Goal: Information Seeking & Learning: Understand process/instructions

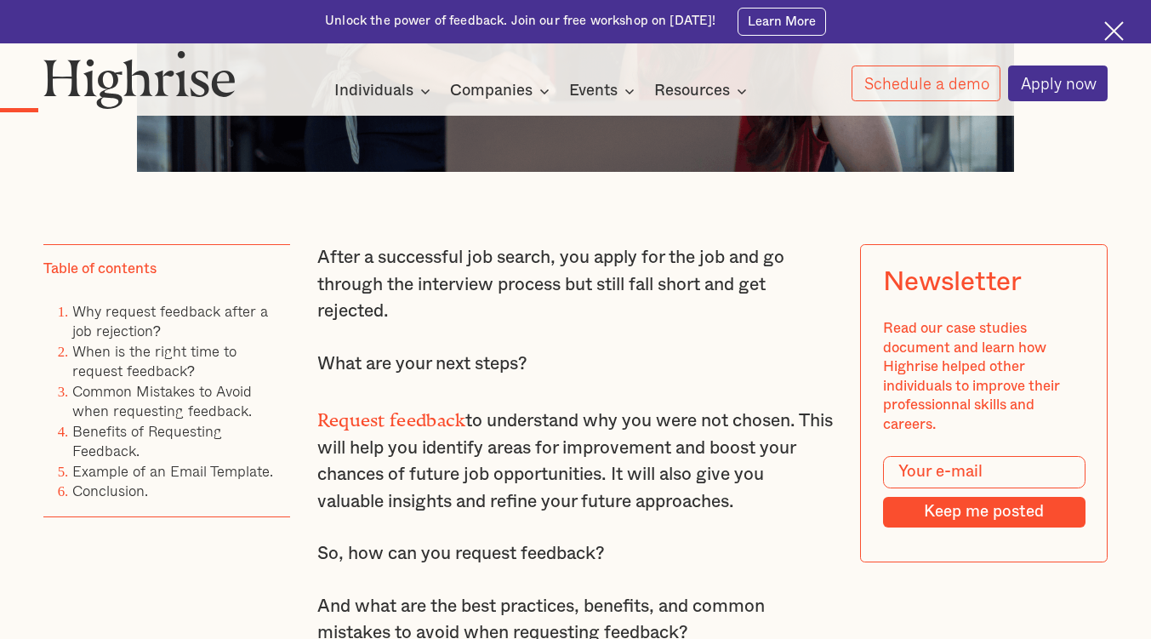
scroll to position [936, 0]
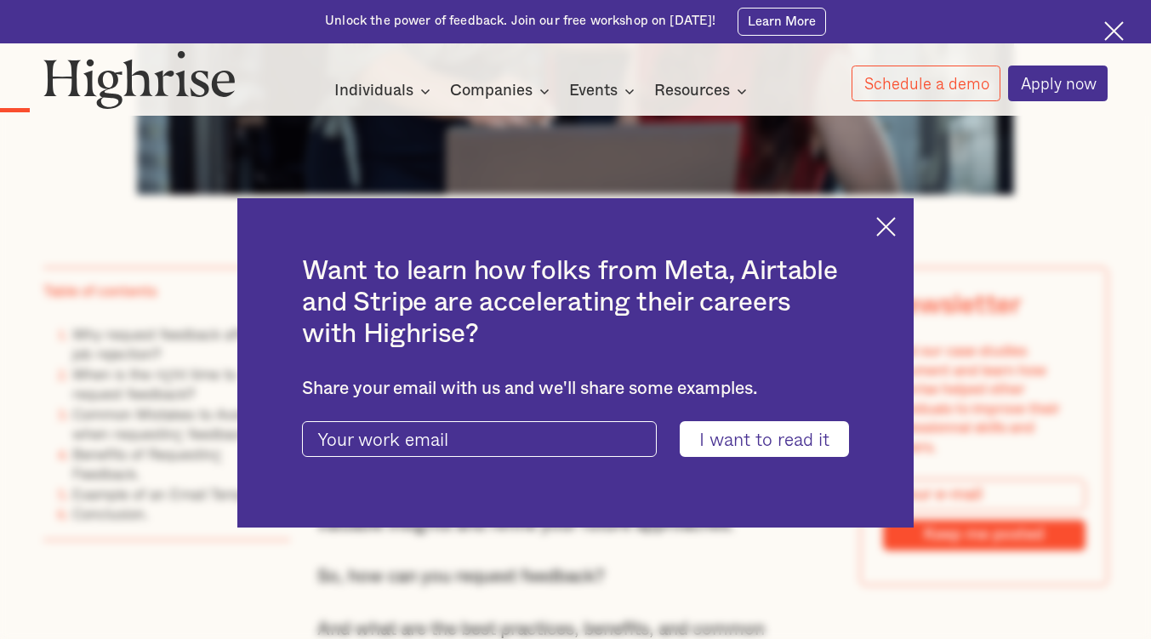
click at [901, 236] on div "Want to learn how folks from Meta, Airtable and Stripe are accelerating their c…" at bounding box center [575, 362] width 676 height 329
click at [896, 231] on img at bounding box center [886, 227] width 20 height 20
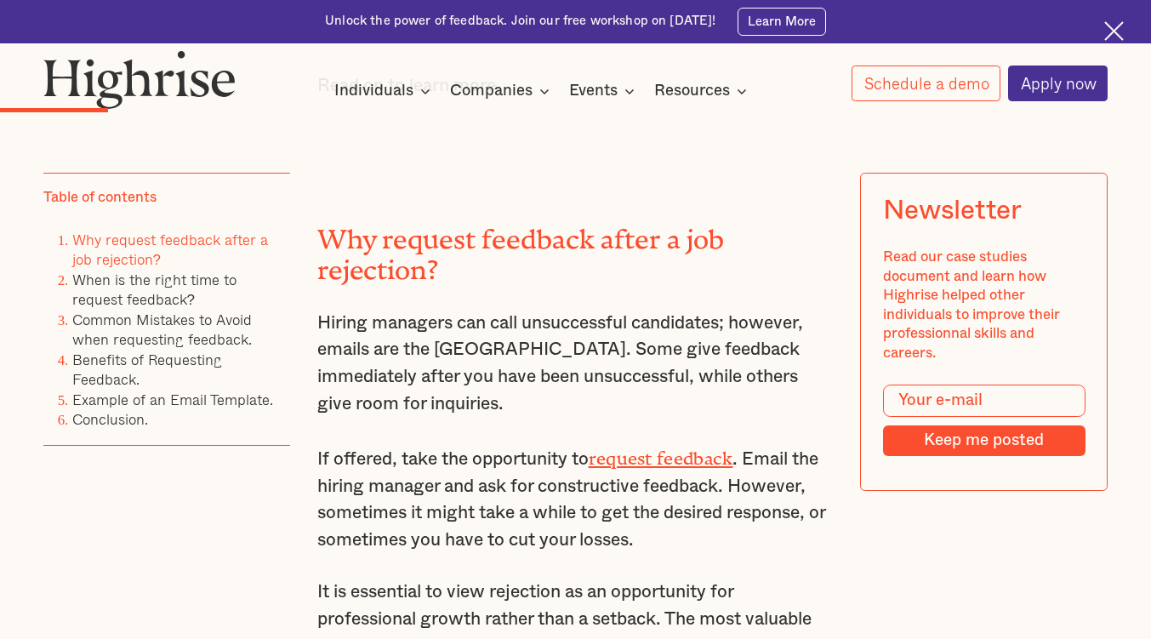
scroll to position [1616, 0]
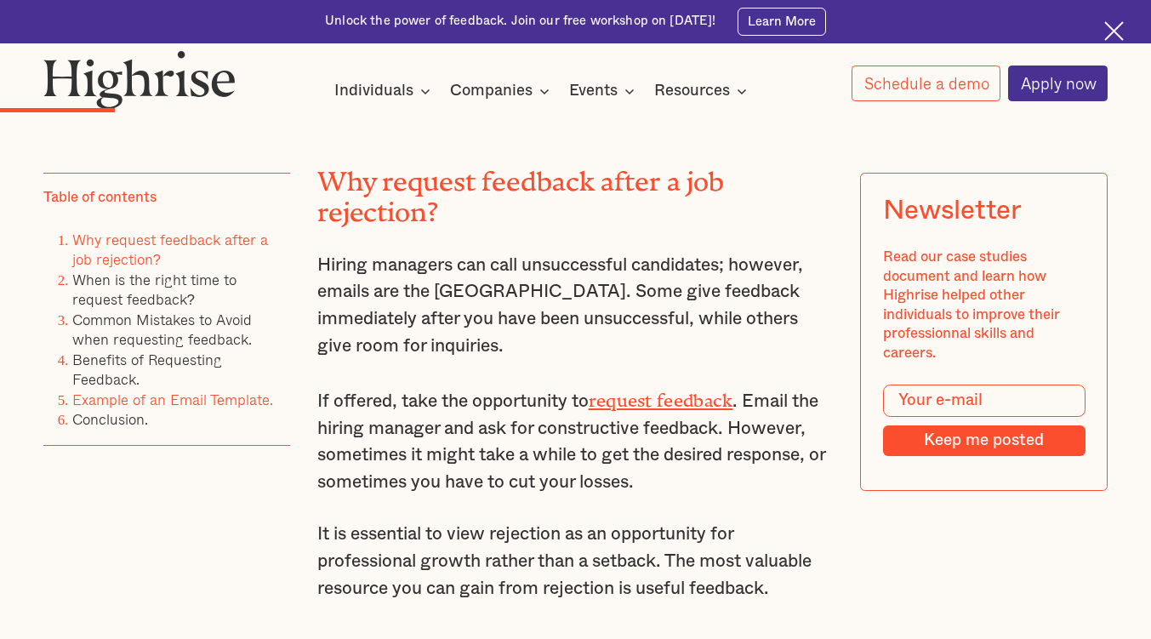
click at [258, 404] on link "Example of an Email Template." at bounding box center [172, 399] width 201 height 23
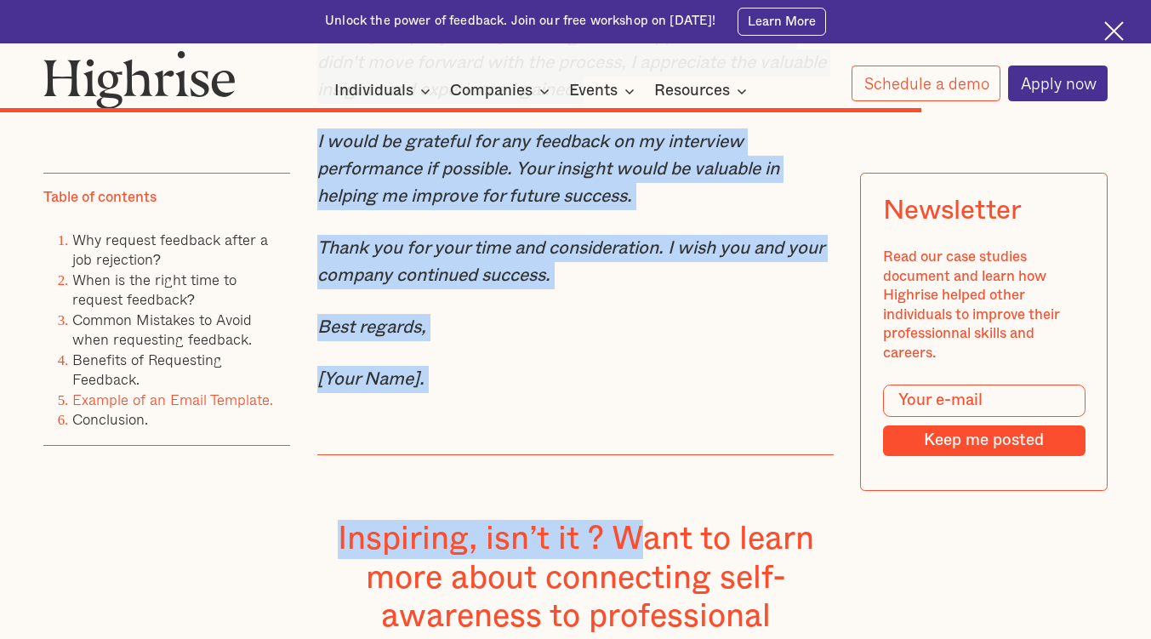
scroll to position [8055, 0]
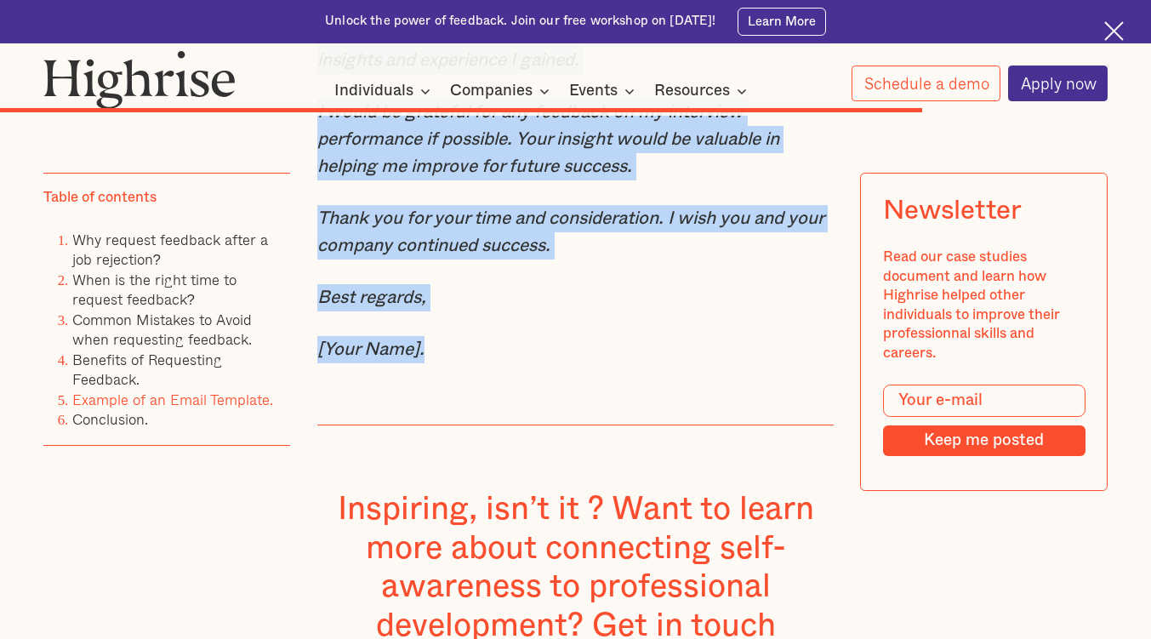
drag, startPoint x: 431, startPoint y: 277, endPoint x: 651, endPoint y: 468, distance: 290.6
copy div "Request for Feedback on My Application. Thank you for the opportunity to interv…"
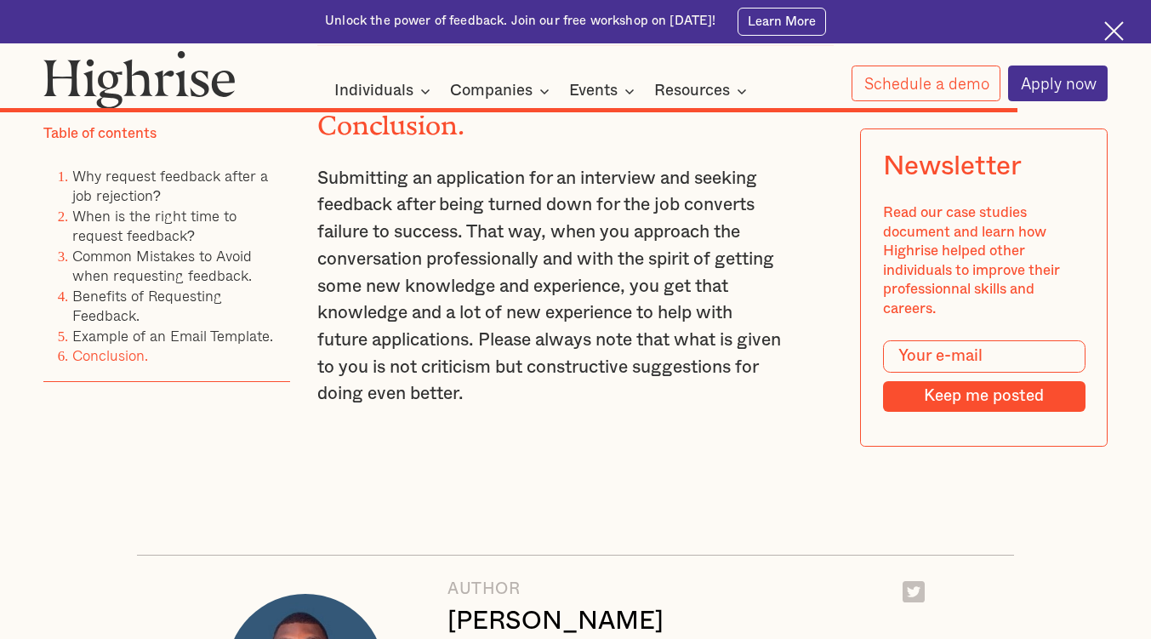
scroll to position [8820, 0]
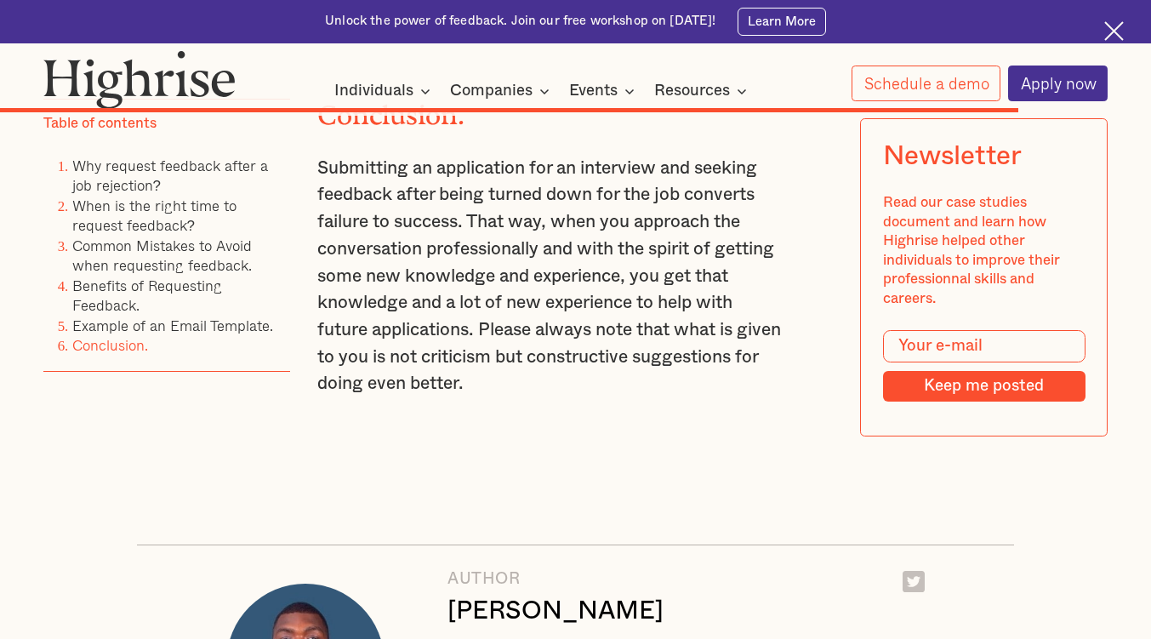
scroll to position [1616, 0]
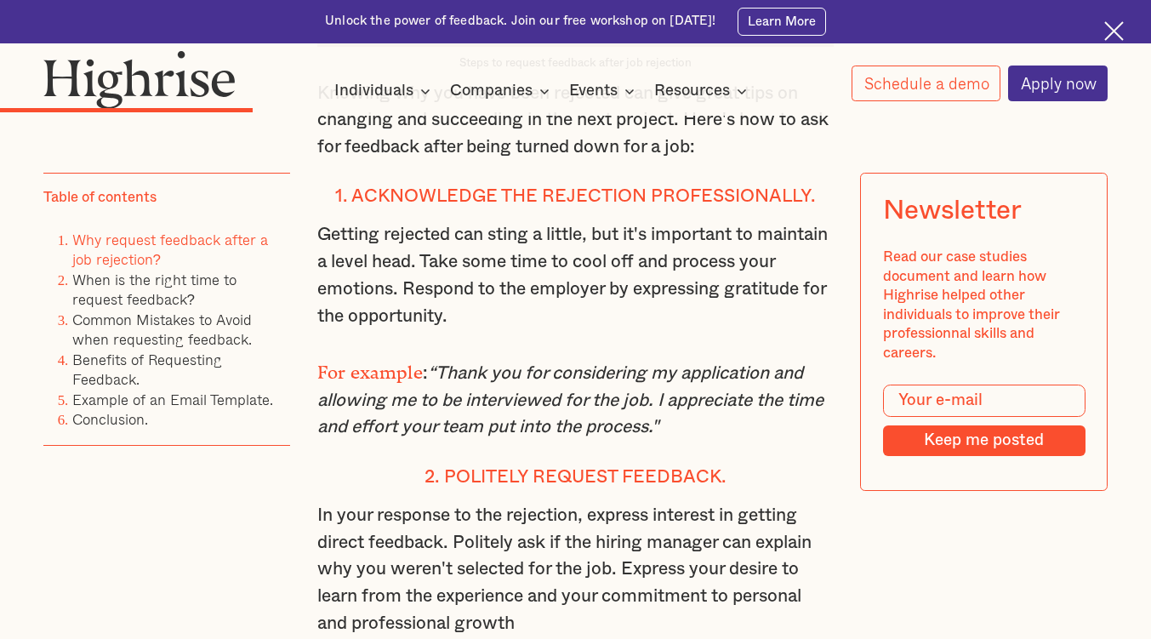
scroll to position [2807, 0]
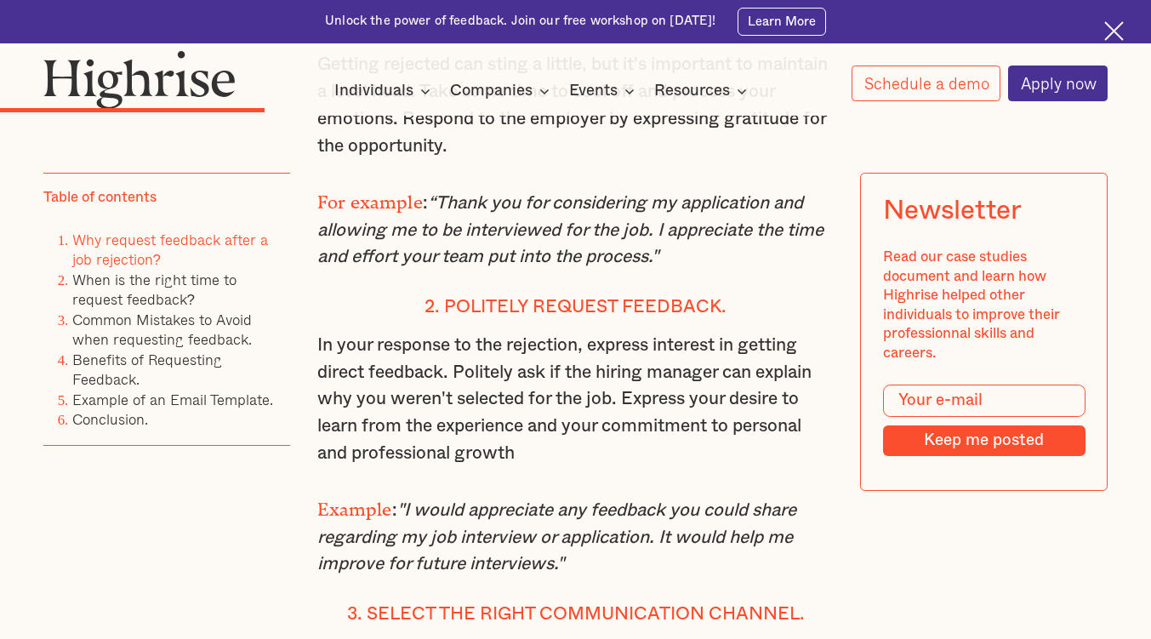
drag, startPoint x: 470, startPoint y: 247, endPoint x: 710, endPoint y: 285, distance: 242.9
click at [710, 271] on p "For example : “Thank you for considering my application and allowing me to be i…" at bounding box center [575, 228] width 517 height 86
copy em "nterviewed for the job. I appreciate the time and effort your team put into the…"
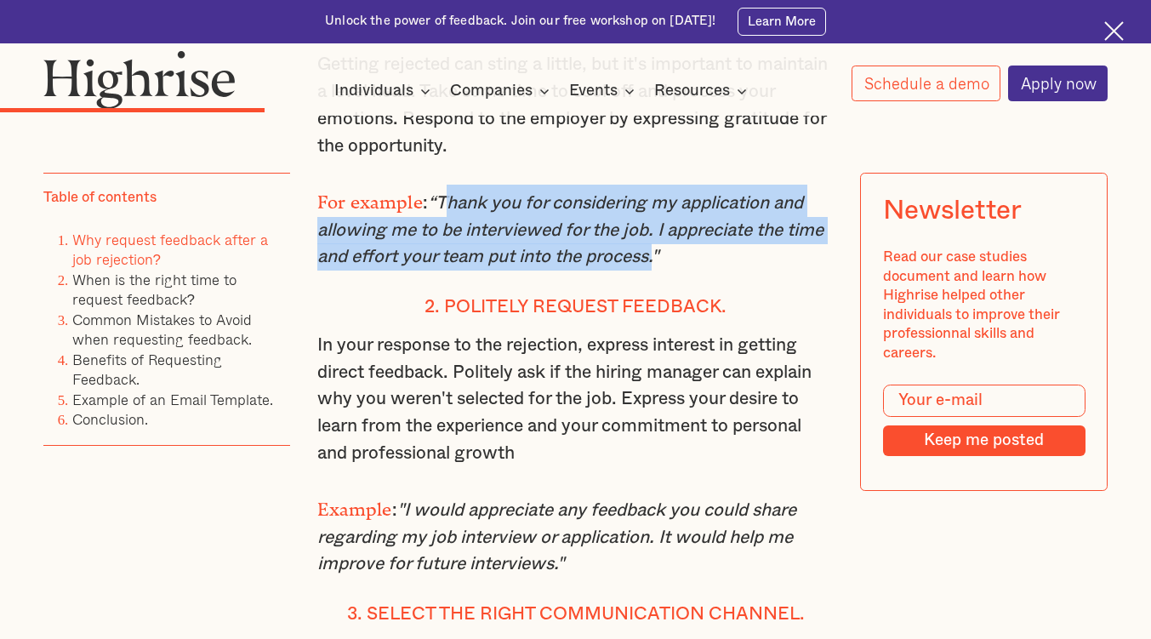
drag, startPoint x: 441, startPoint y: 219, endPoint x: 698, endPoint y: 288, distance: 266.0
click at [698, 265] on em "“Thank you for considering my application and allowing me to be interviewed for…" at bounding box center [570, 229] width 506 height 71
copy em "Thank you for considering my application and allowing me to be interviewed for …"
